Goal: Task Accomplishment & Management: Manage account settings

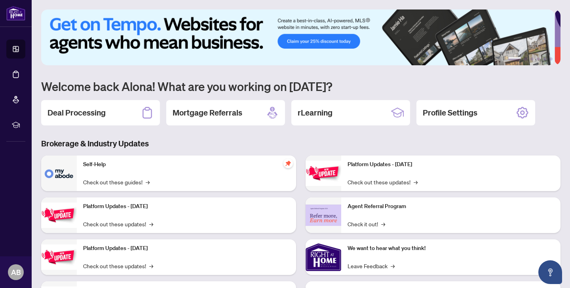
click at [114, 107] on div "Deal Processing" at bounding box center [100, 112] width 119 height 25
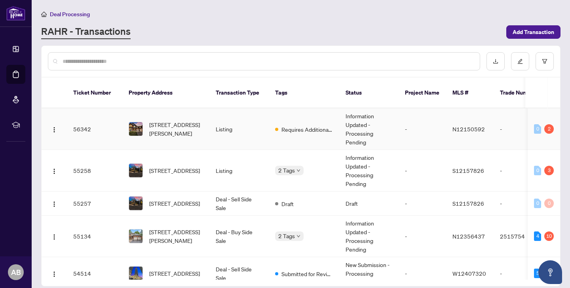
click at [191, 120] on span "[STREET_ADDRESS][PERSON_NAME]" at bounding box center [176, 128] width 54 height 17
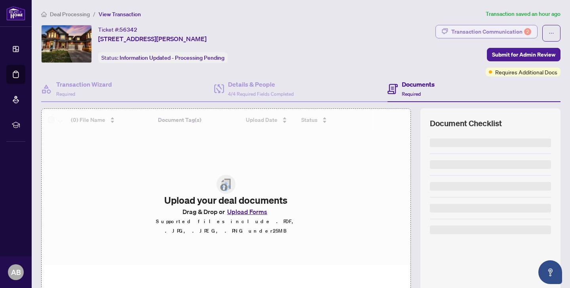
click at [504, 32] on div "Transaction Communication 2" at bounding box center [491, 31] width 80 height 13
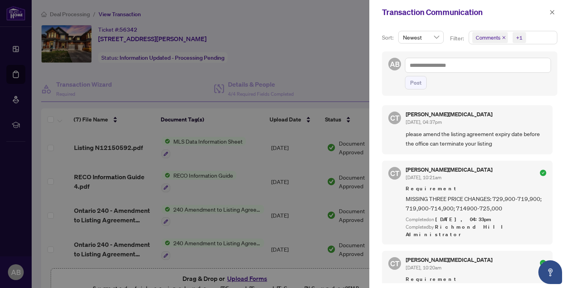
click at [290, 58] on div at bounding box center [285, 144] width 570 height 288
click at [553, 15] on icon "close" at bounding box center [553, 13] width 6 height 6
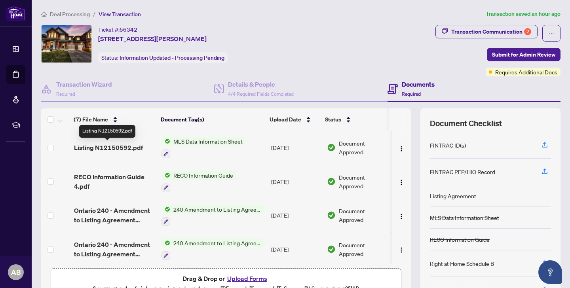
click at [118, 148] on span "Listing N12150592.pdf" at bounding box center [108, 148] width 69 height 10
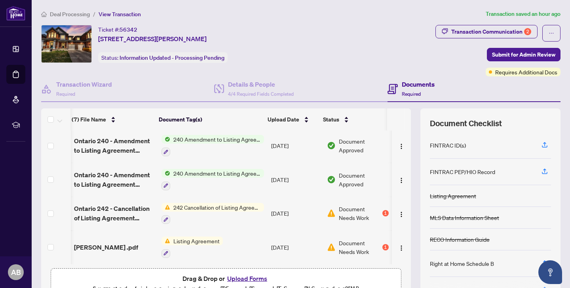
scroll to position [105, 2]
click at [124, 205] on span "Ontario 242 - Cancellation of Listing Agreement Authority to Offer 3 1.pdf" at bounding box center [115, 213] width 82 height 19
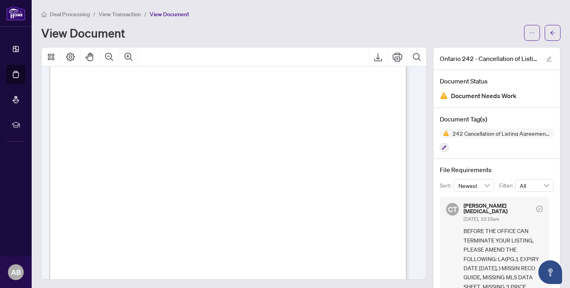
scroll to position [265, 0]
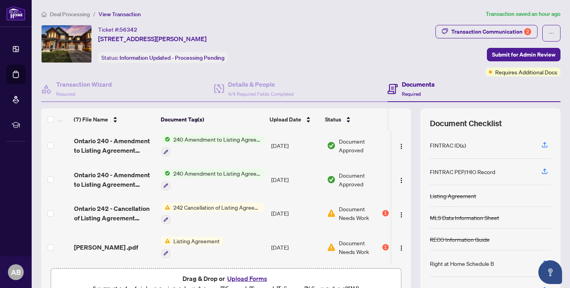
scroll to position [105, 0]
click at [147, 243] on div "[PERSON_NAME] .pdf" at bounding box center [115, 248] width 82 height 10
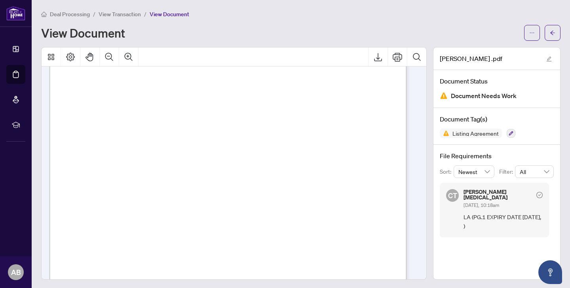
scroll to position [11, 0]
